Goal: Navigation & Orientation: Go to known website

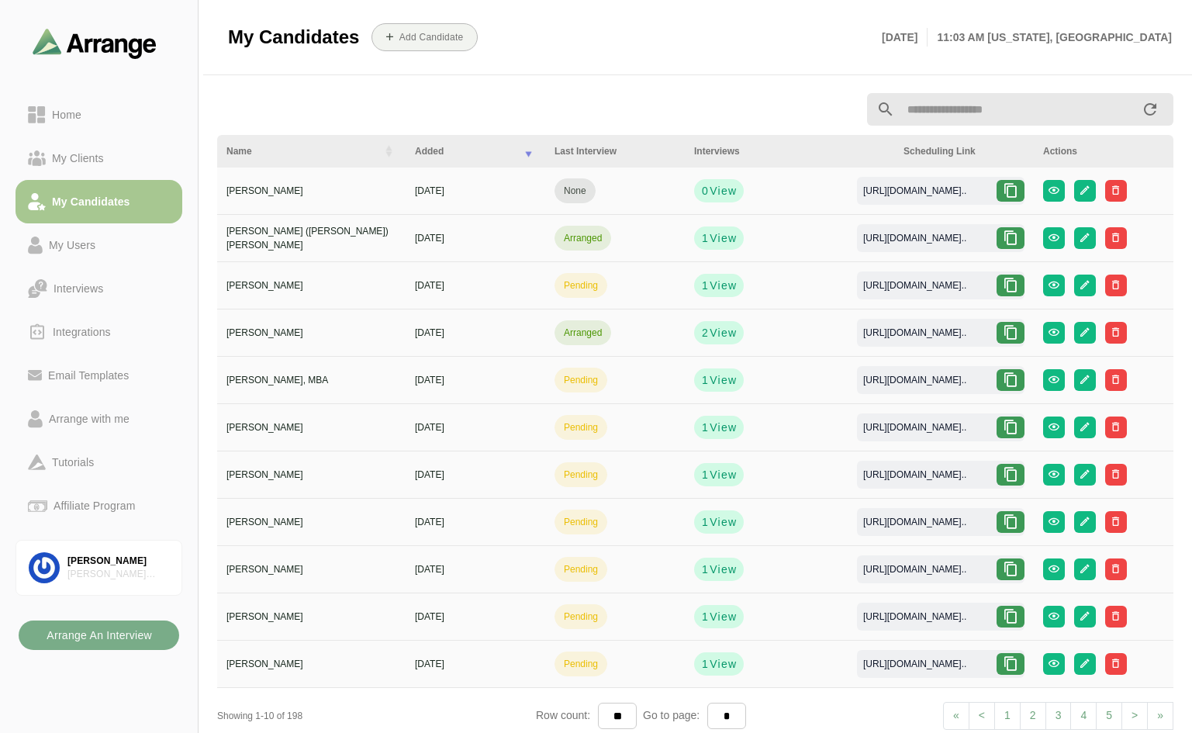
scroll to position [5, 0]
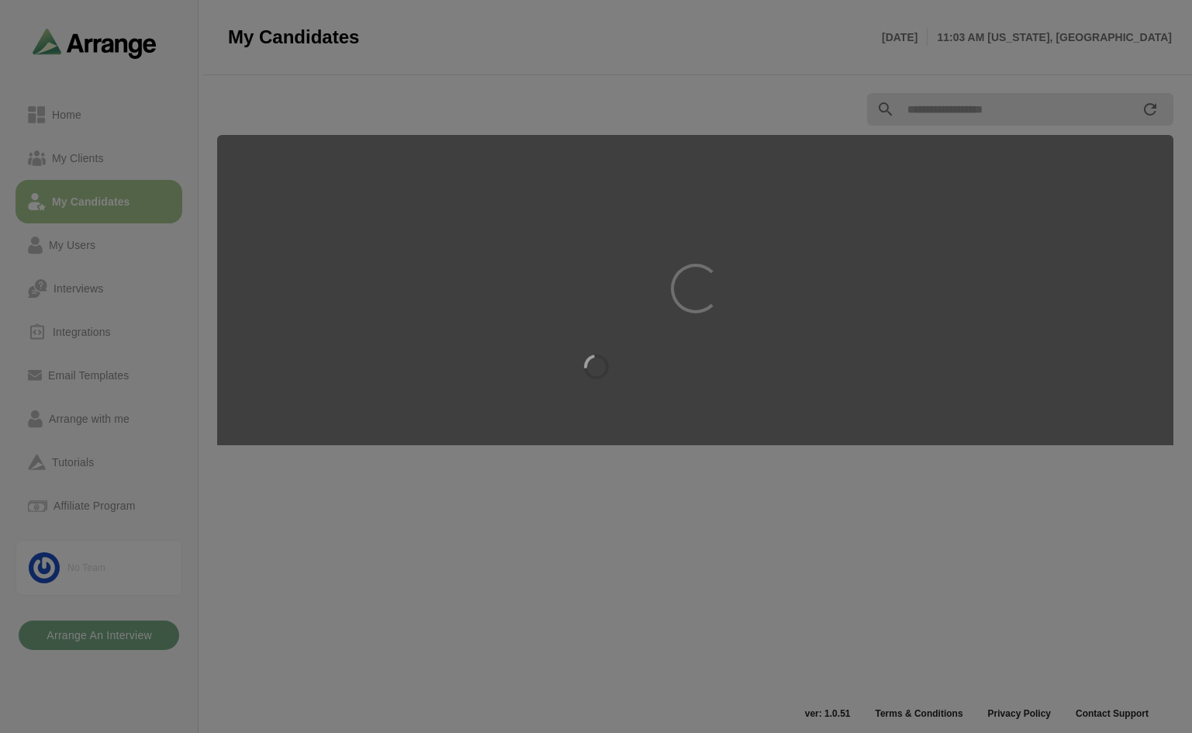
scroll to position [5, 0]
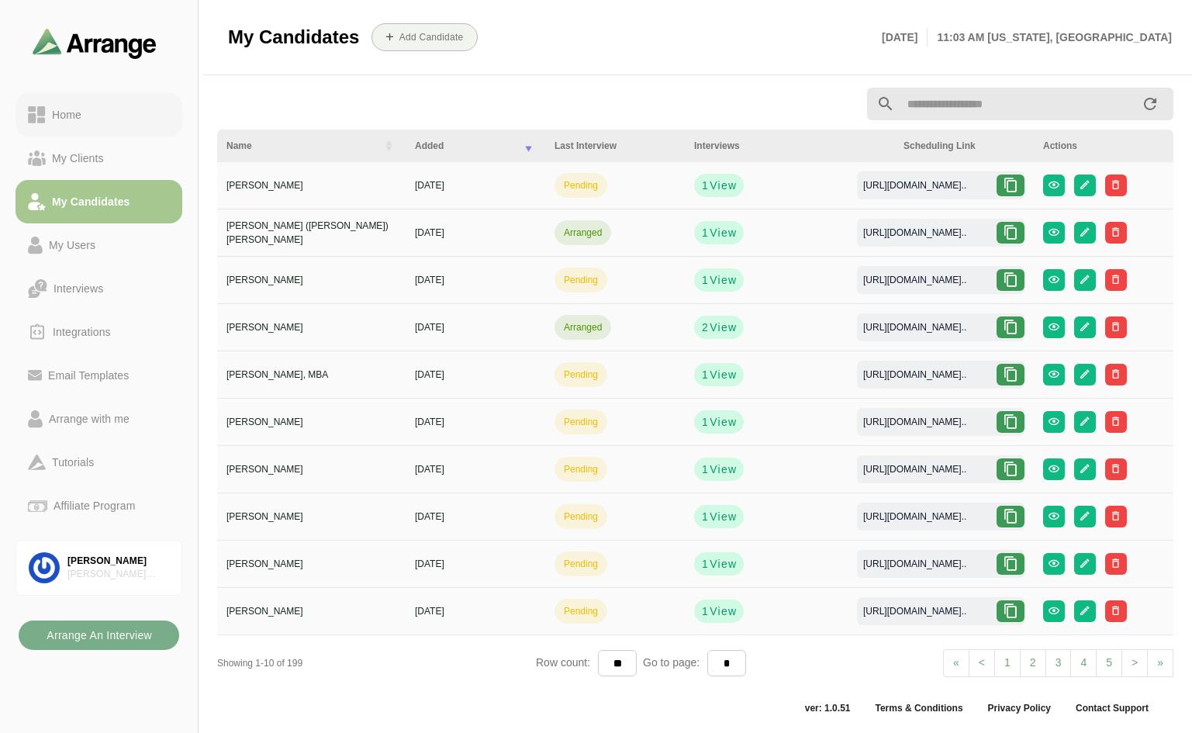
click at [64, 112] on div "Home" at bounding box center [67, 114] width 42 height 19
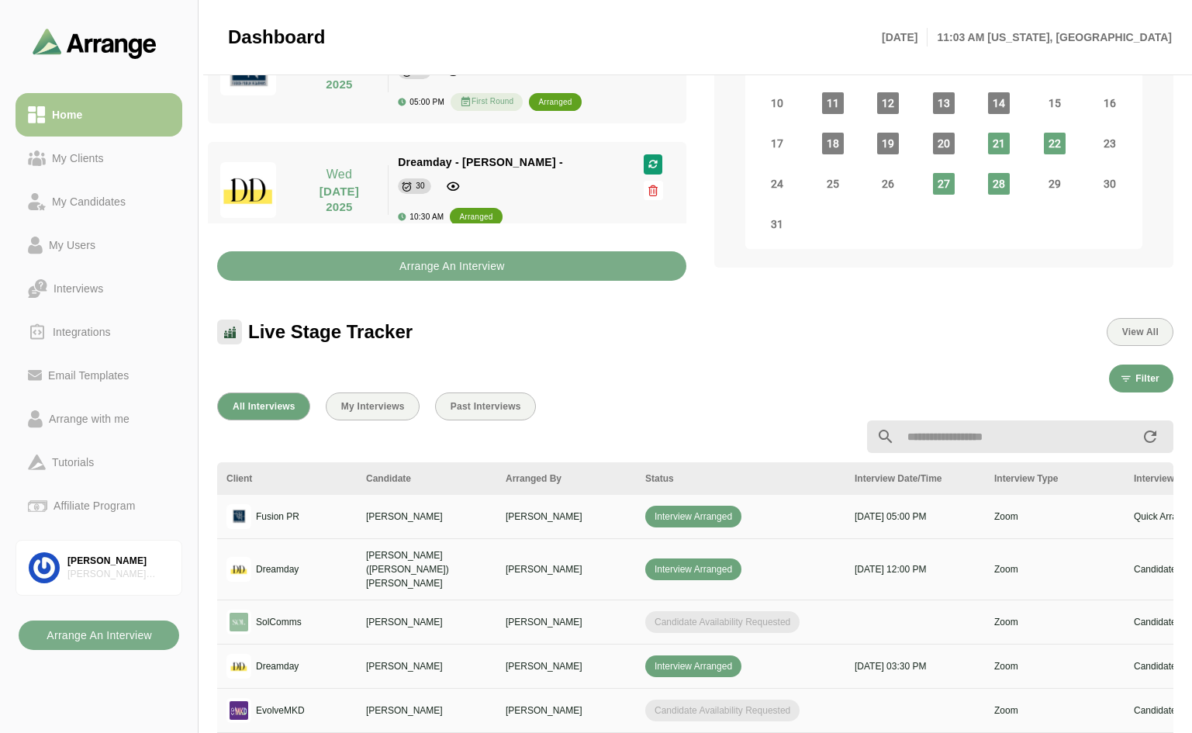
scroll to position [238, 0]
